Goal: Task Accomplishment & Management: Use online tool/utility

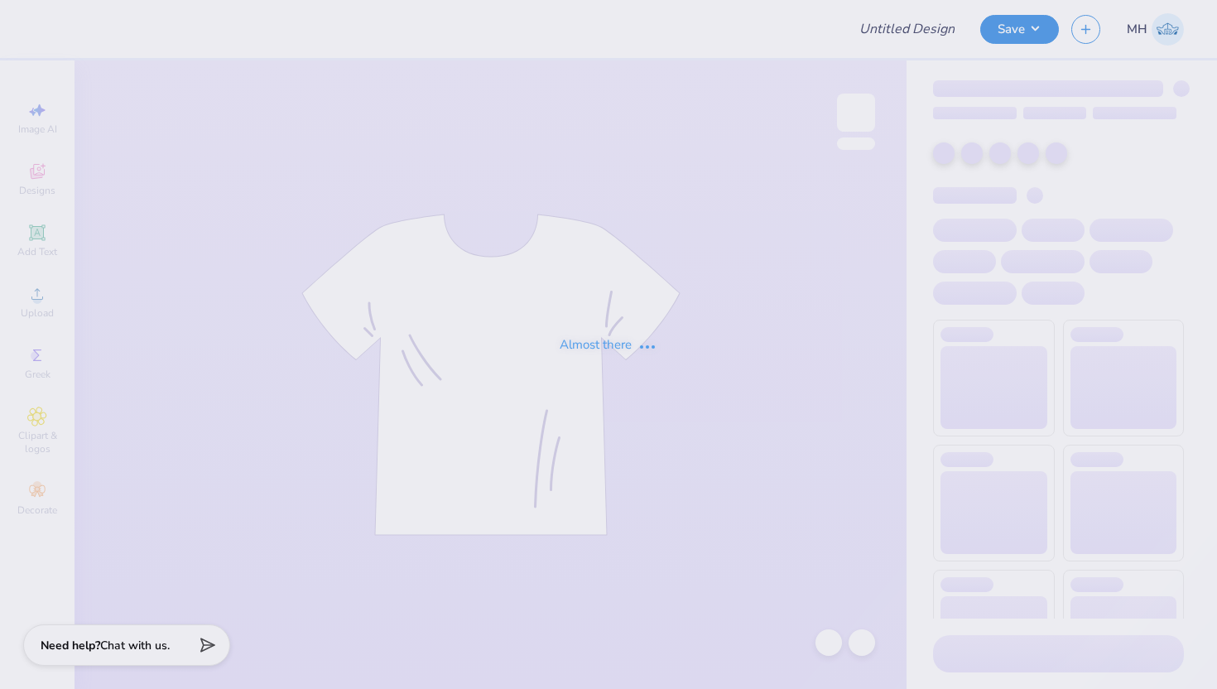
type input "Sweatpants"
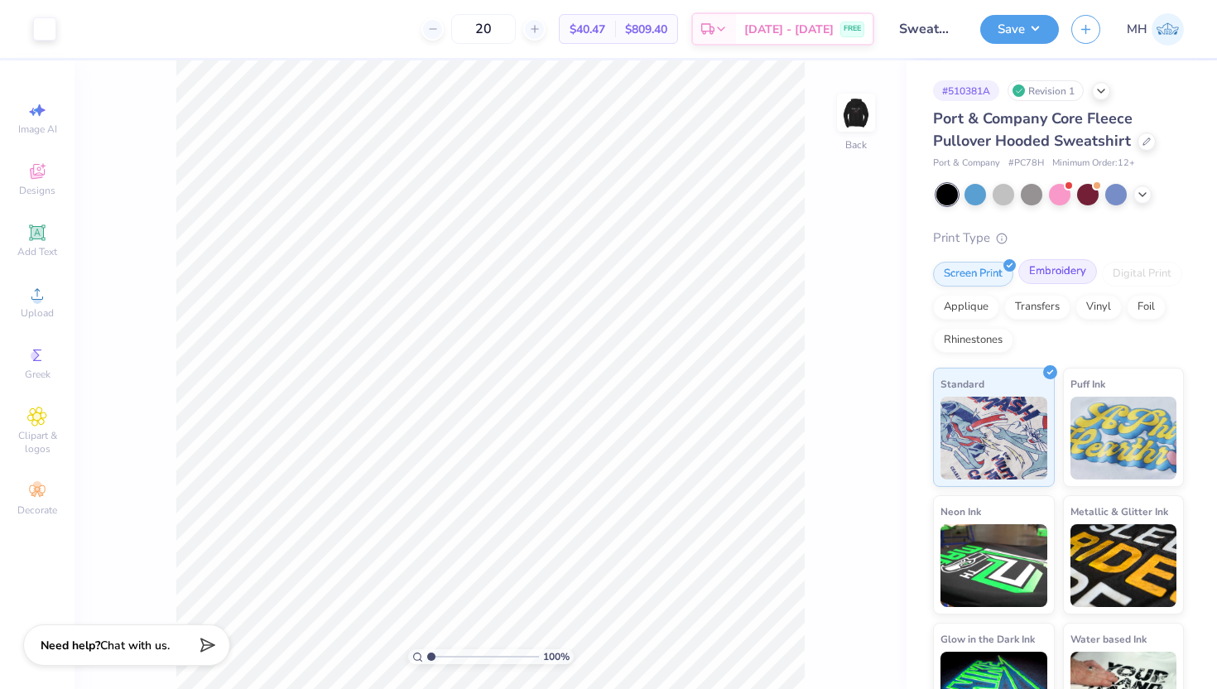
click at [1044, 276] on div "Embroidery" at bounding box center [1057, 271] width 79 height 25
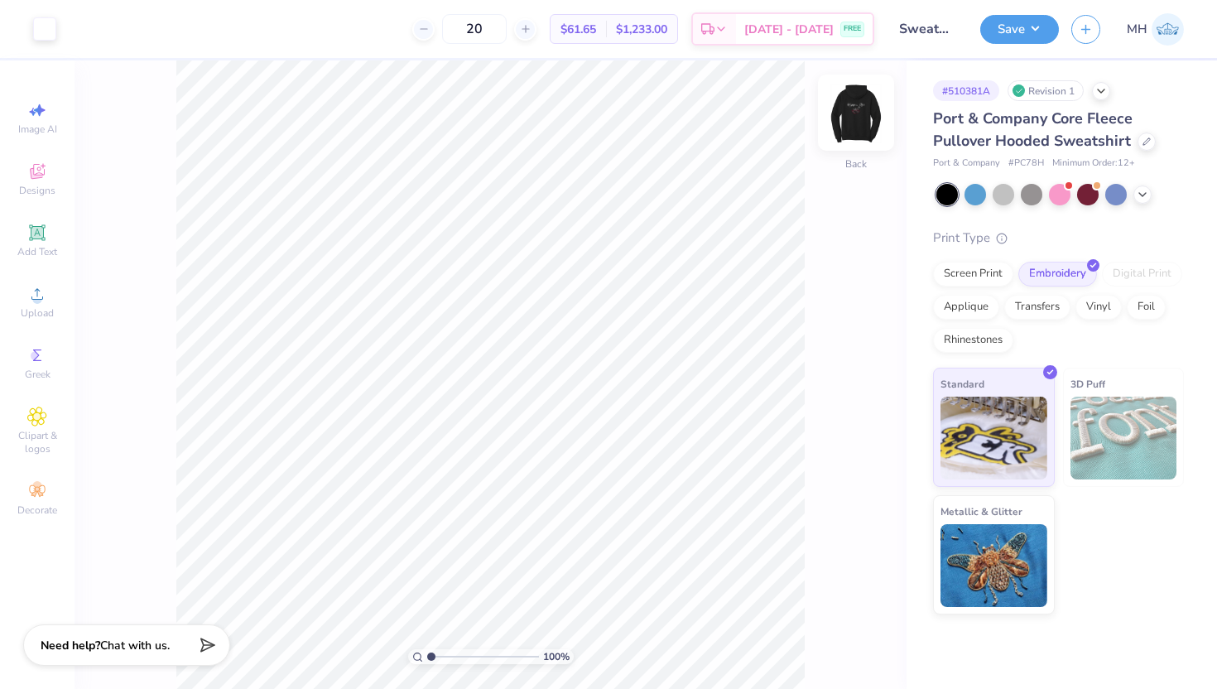
click at [858, 106] on img at bounding box center [856, 112] width 66 height 66
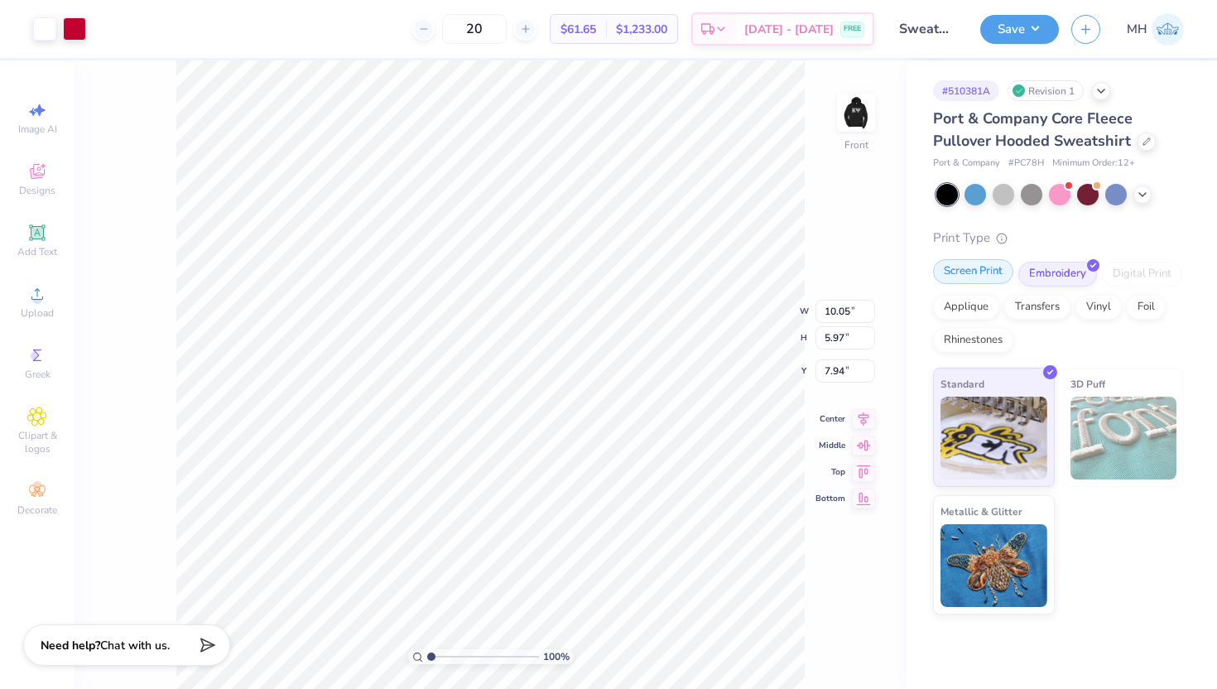
click at [977, 271] on div "Screen Print" at bounding box center [973, 271] width 80 height 25
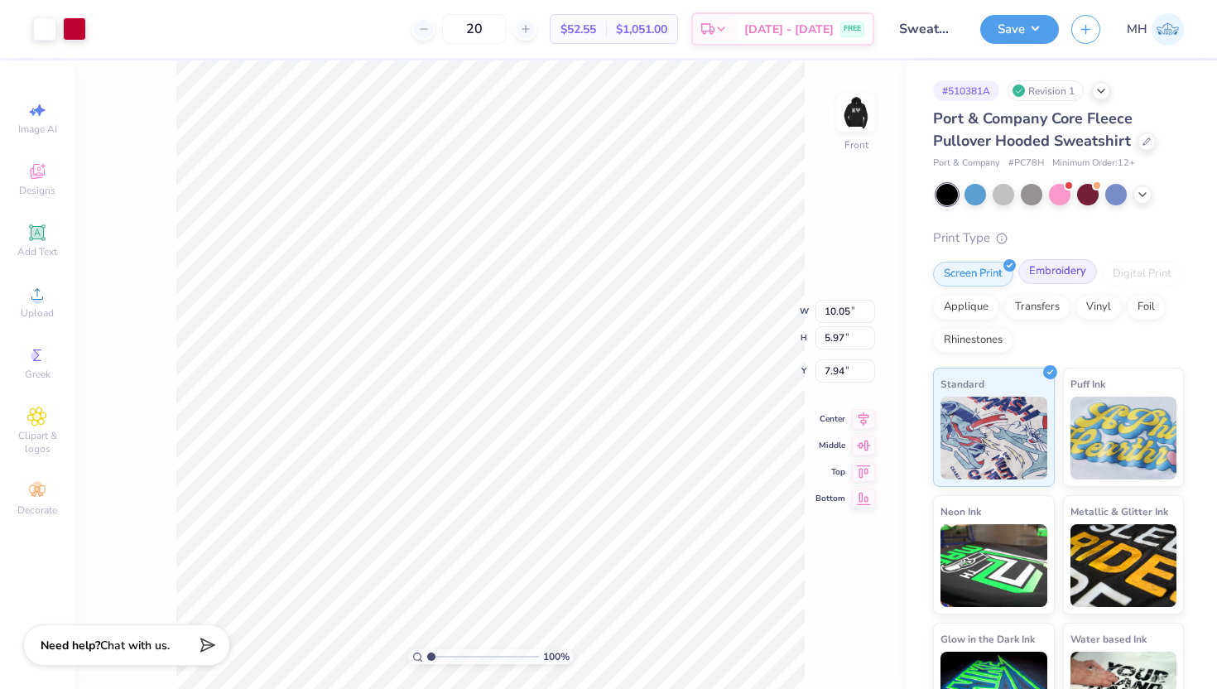
click at [1043, 272] on div "Embroidery" at bounding box center [1057, 271] width 79 height 25
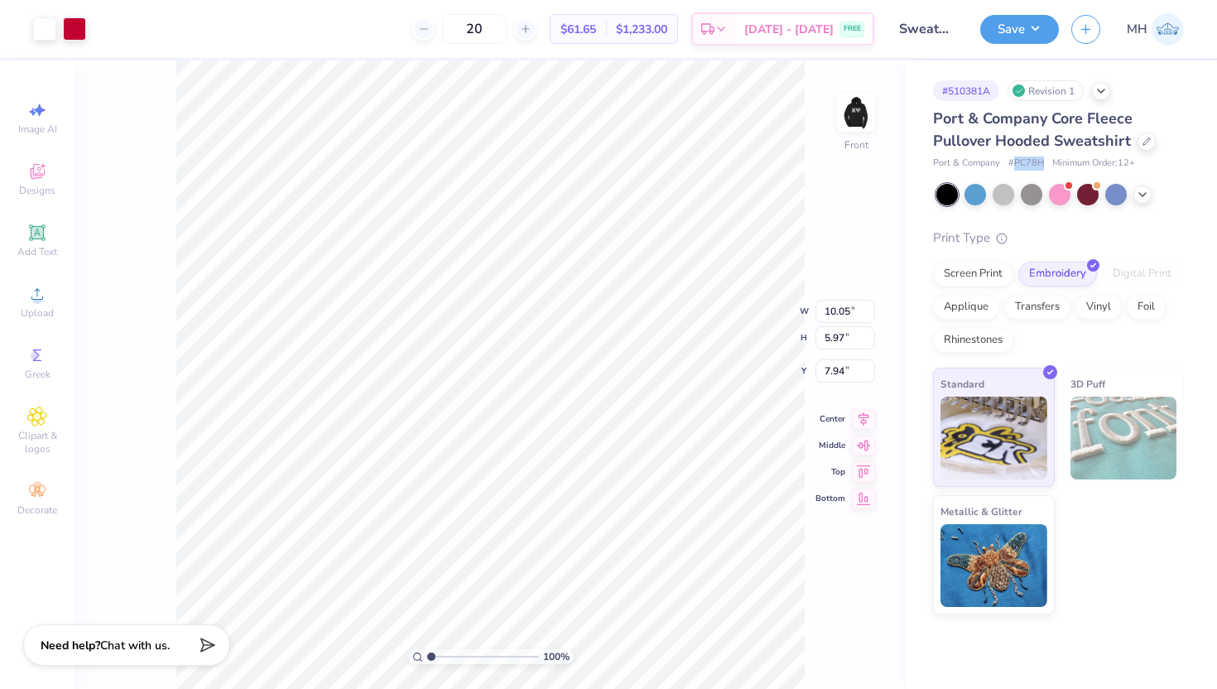
drag, startPoint x: 1045, startPoint y: 161, endPoint x: 1015, endPoint y: 164, distance: 30.7
click at [1015, 164] on div "Port & Company # PC78H Minimum Order: 12 +" at bounding box center [1058, 163] width 251 height 14
click at [954, 271] on div "Screen Print" at bounding box center [973, 271] width 80 height 25
